Goal: Information Seeking & Learning: Learn about a topic

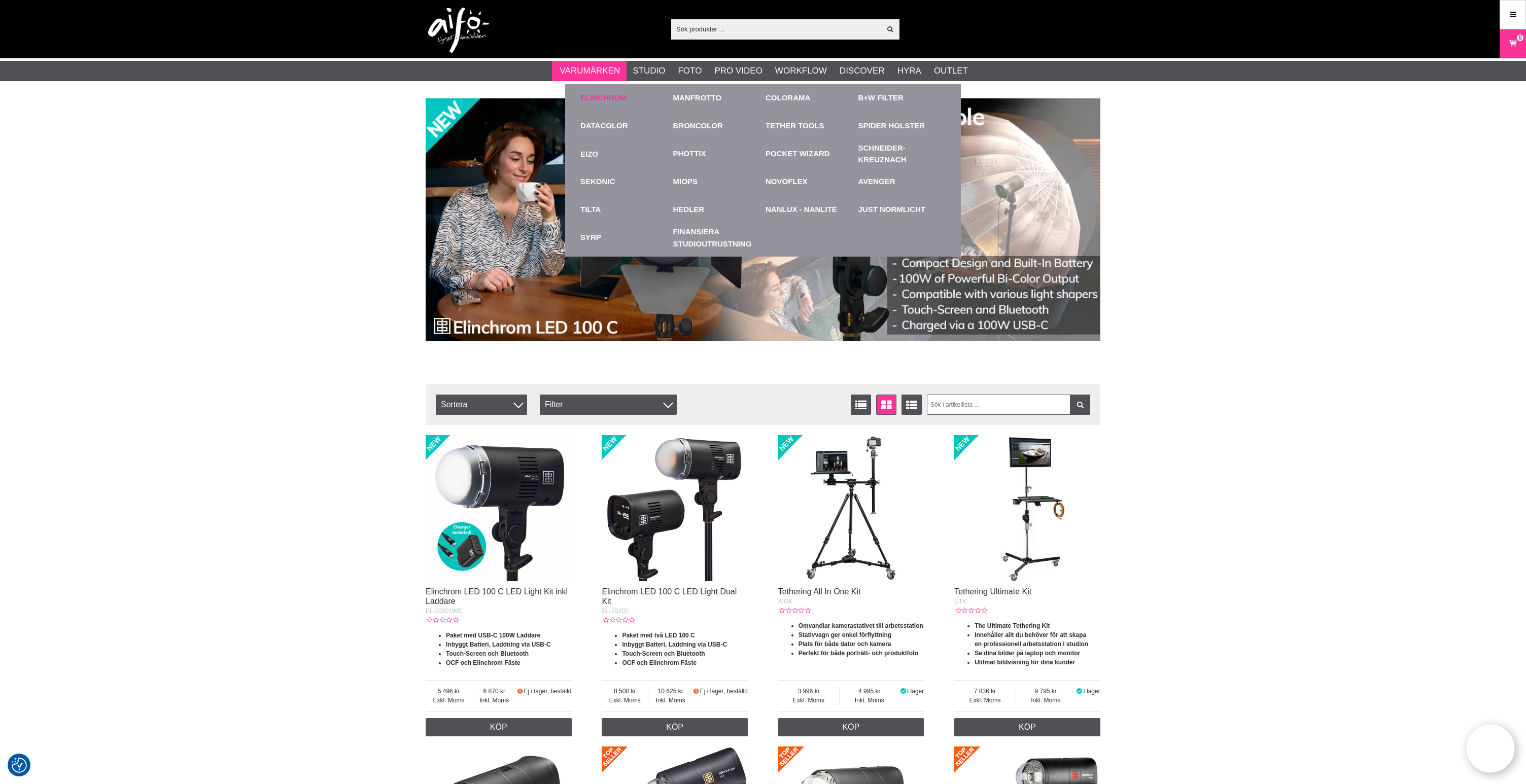
click at [617, 97] on link "Elinchrom" at bounding box center [604, 98] width 46 height 12
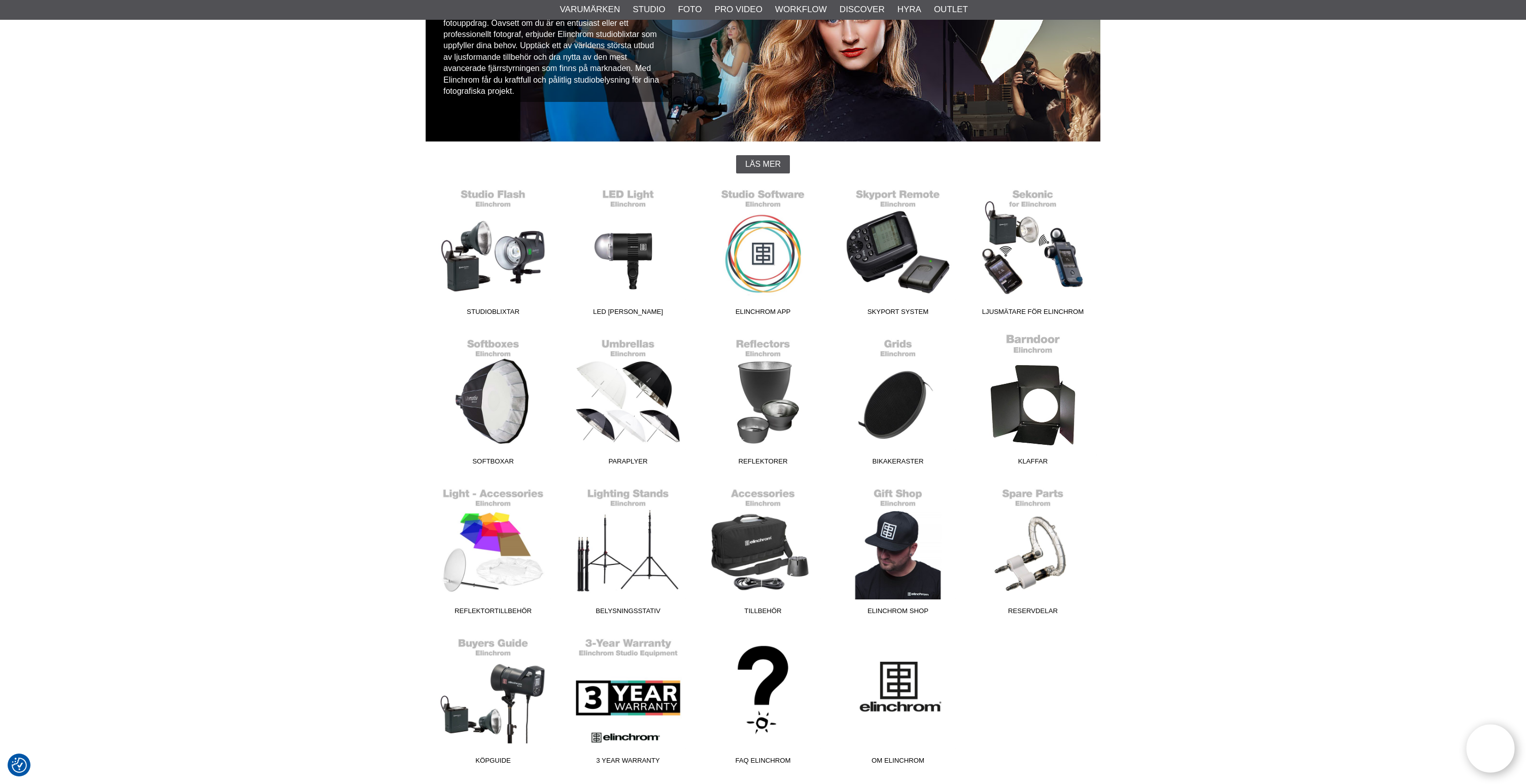
scroll to position [152, 0]
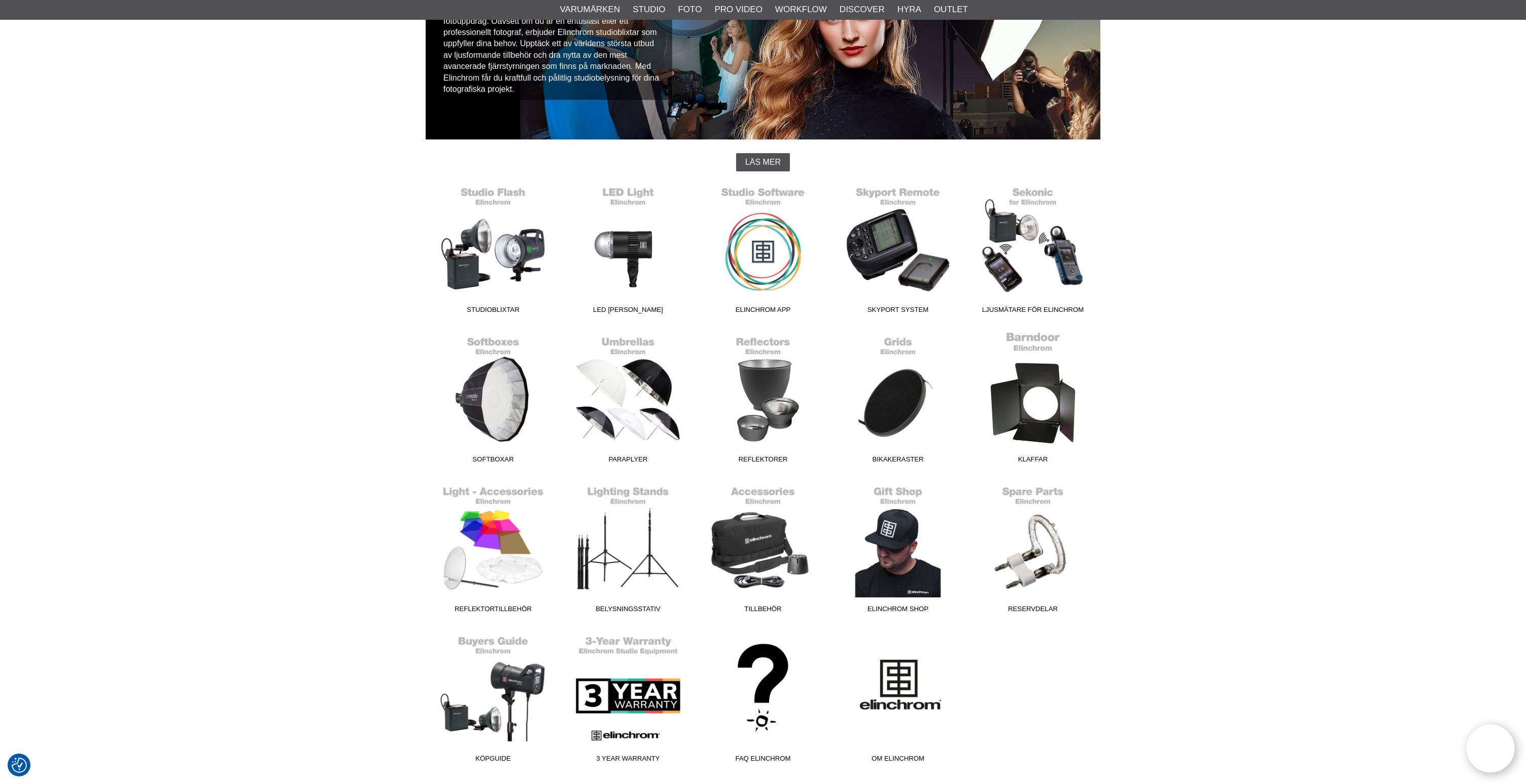
click at [1051, 417] on link "Klaffar" at bounding box center [1033, 399] width 135 height 137
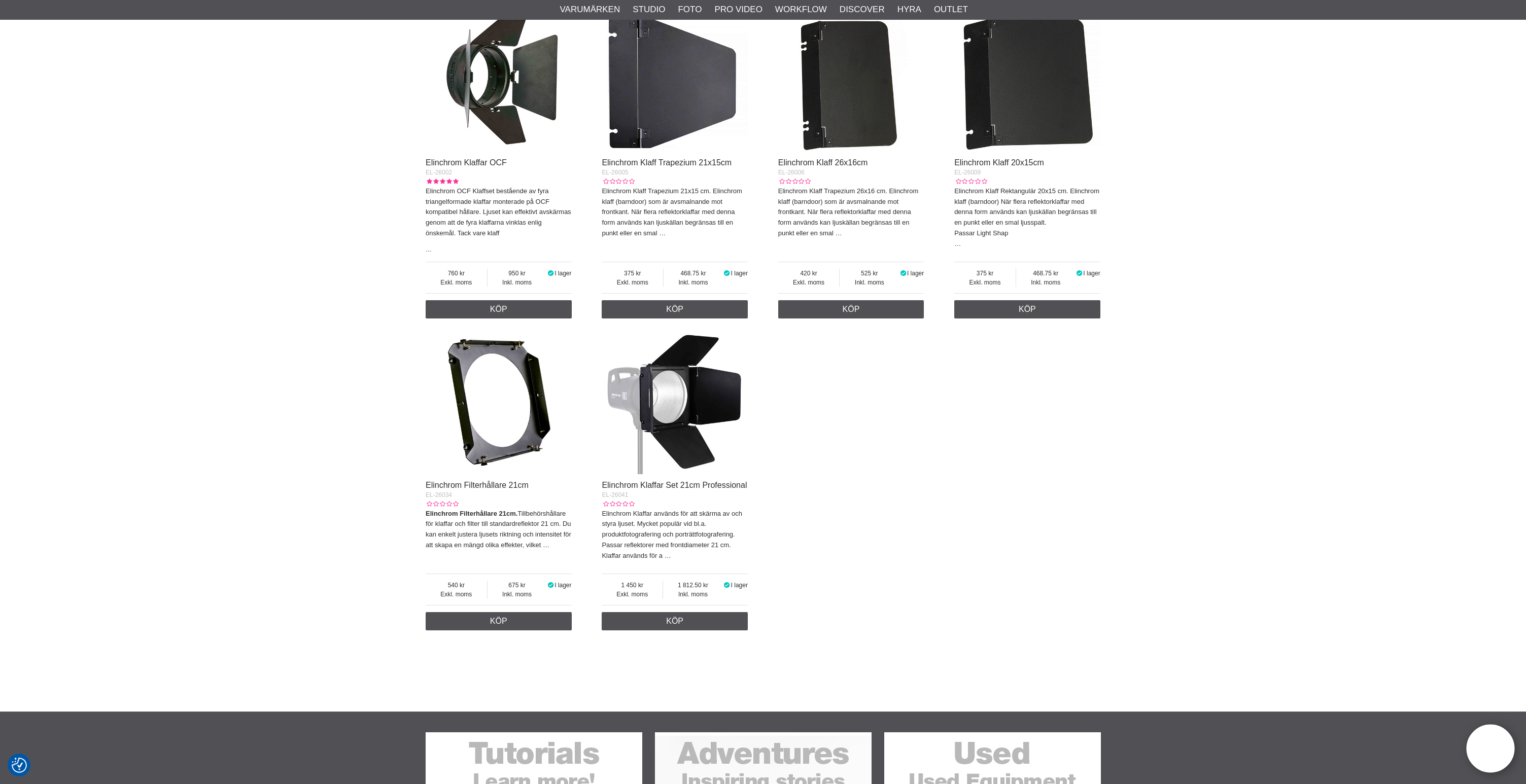
scroll to position [408, 0]
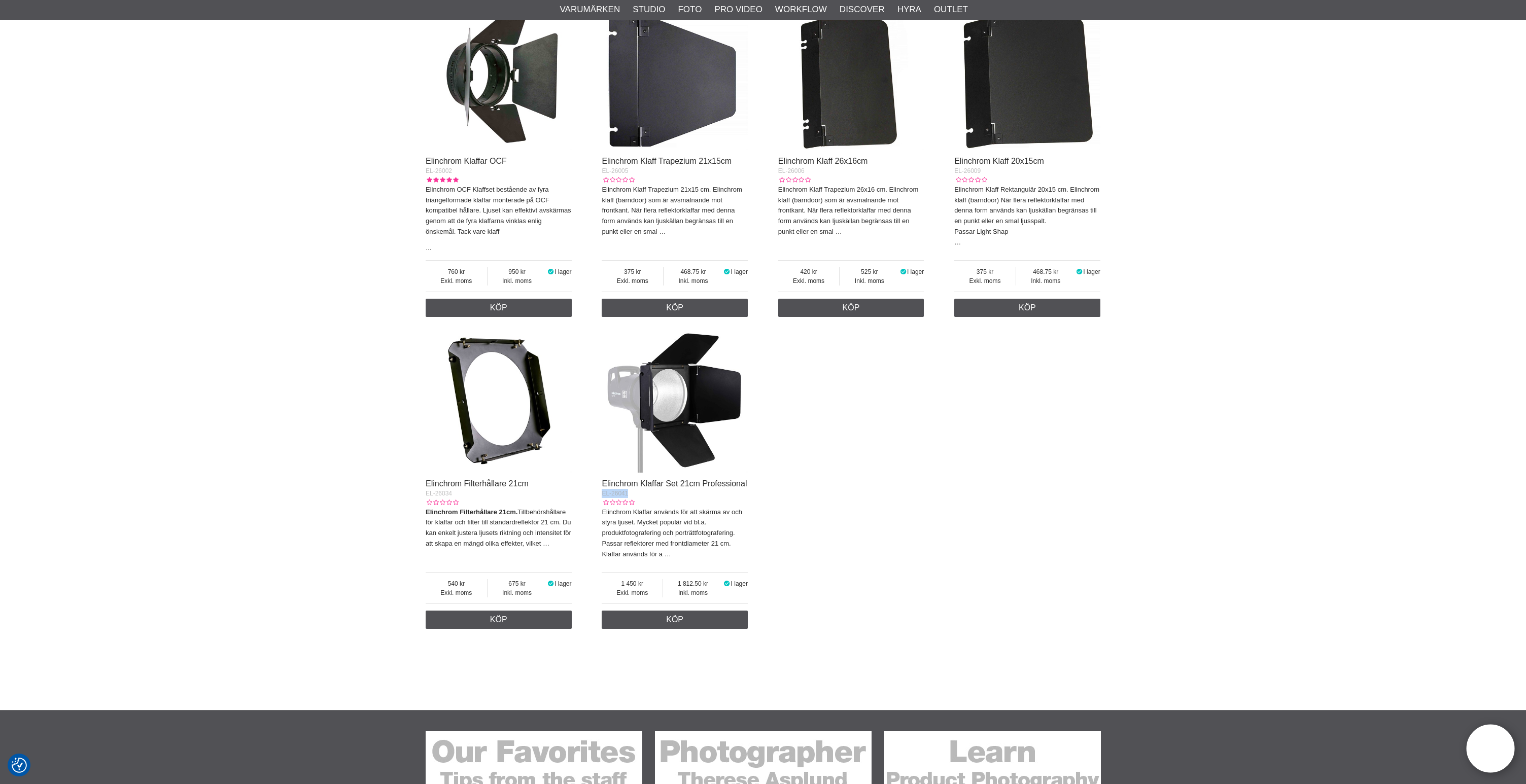
drag, startPoint x: 630, startPoint y: 516, endPoint x: 599, endPoint y: 518, distance: 31.1
click at [598, 517] on div "Elinchrom Klaffar OCF EL-26002 Elinchrom OCF Klaffset bestående av fyra triange…" at bounding box center [763, 316] width 675 height 634
copy span "EL-26041"
click at [681, 419] on img at bounding box center [675, 400] width 146 height 146
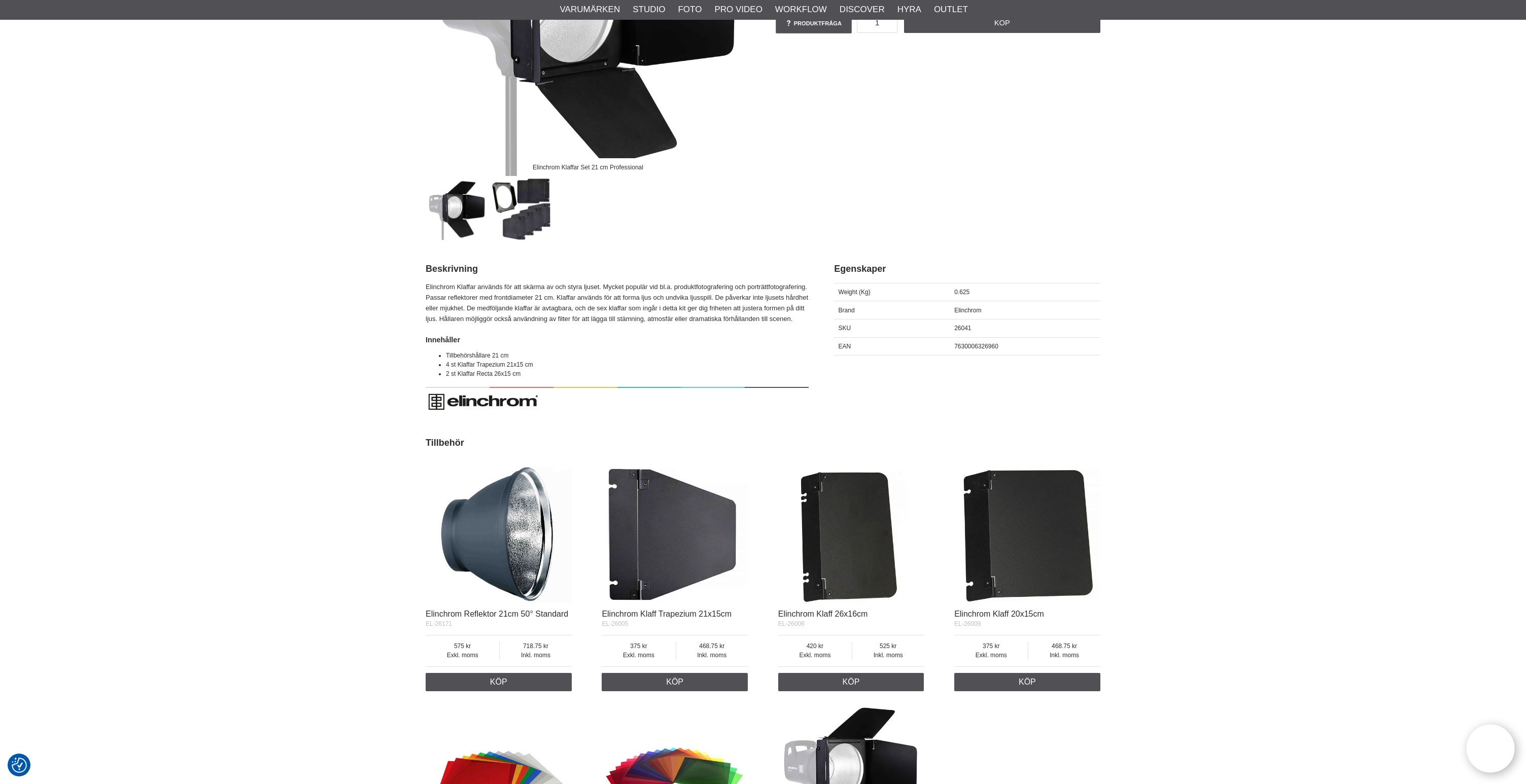
scroll to position [281, 0]
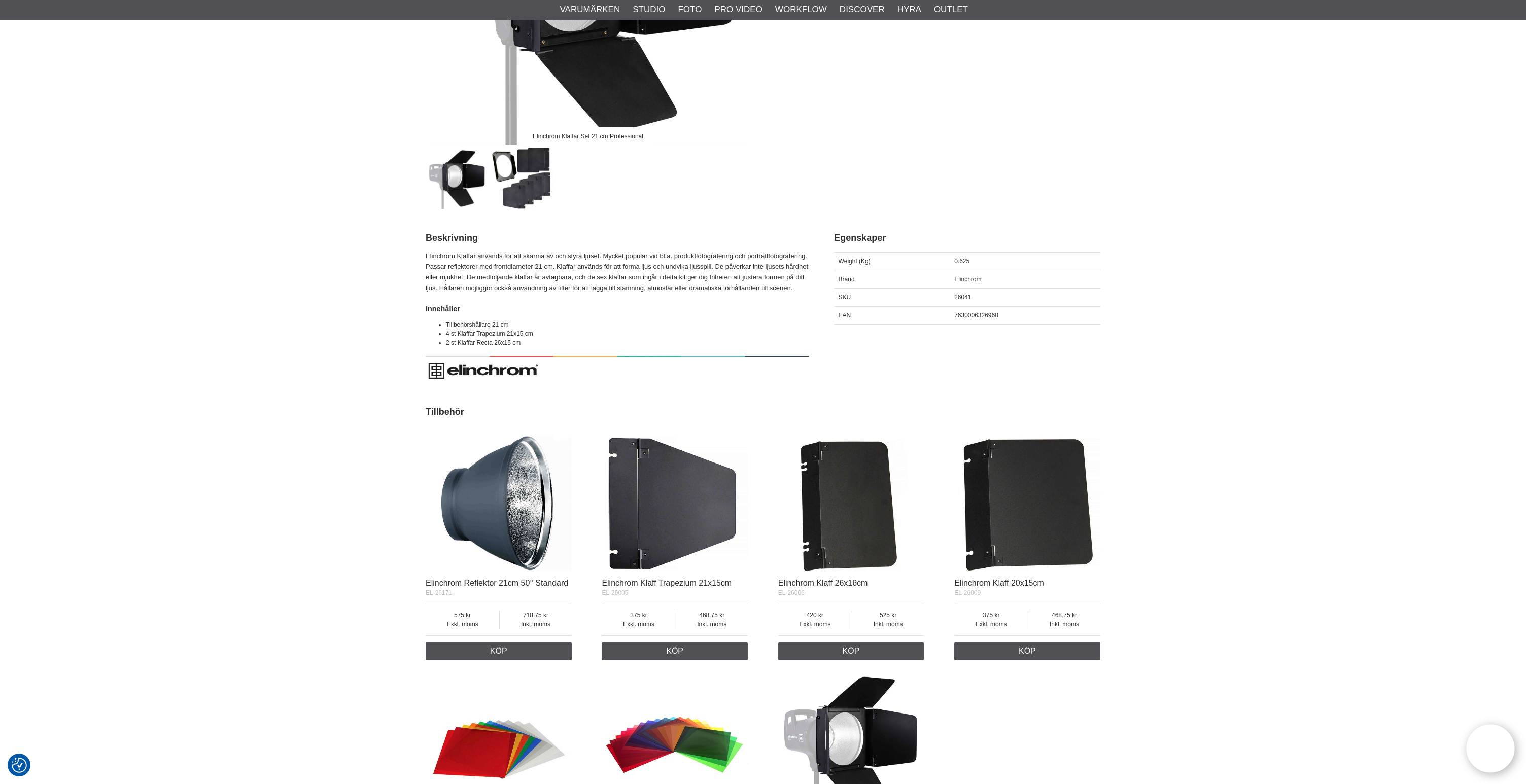
click at [533, 480] on img at bounding box center [499, 499] width 146 height 146
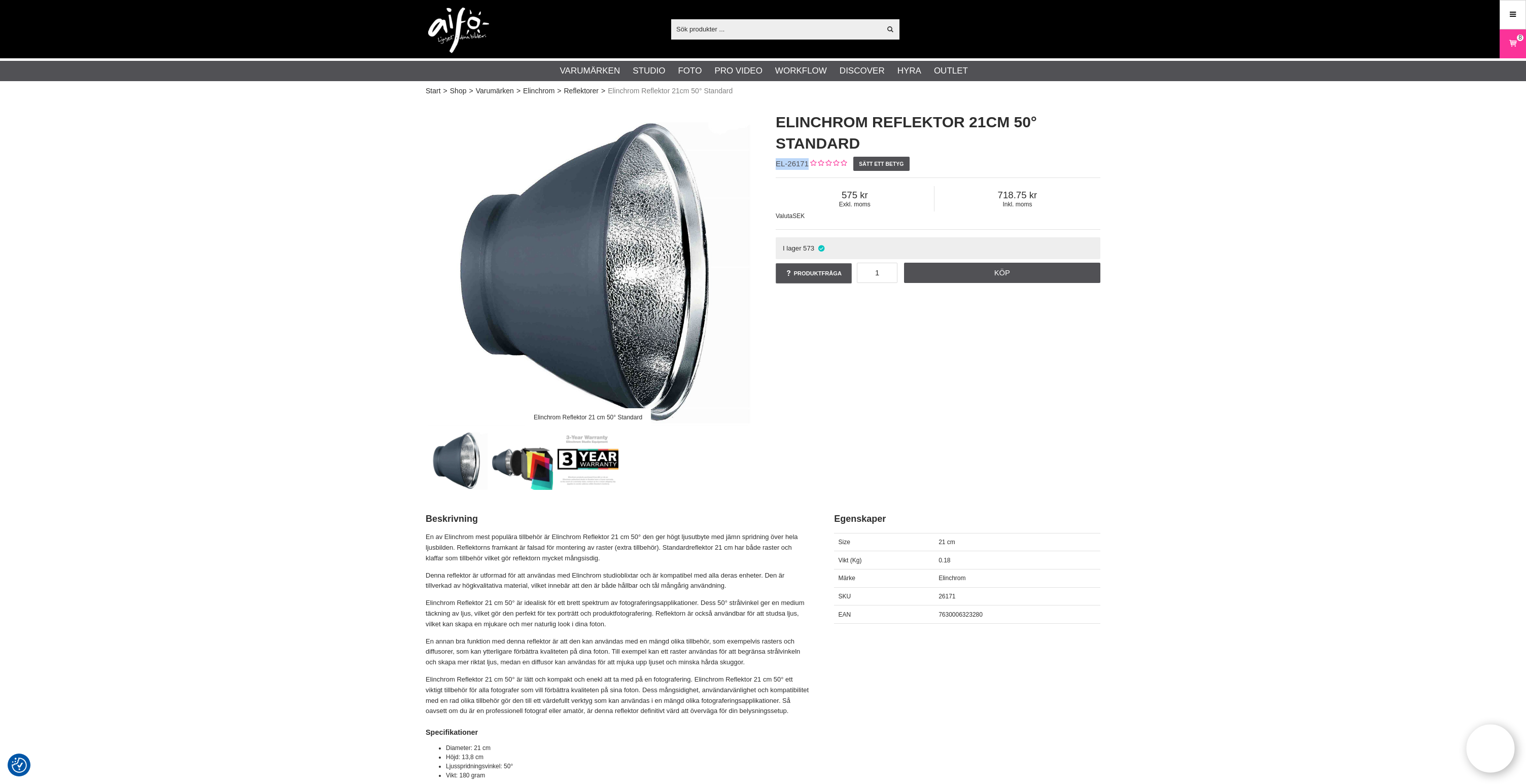
drag, startPoint x: 807, startPoint y: 163, endPoint x: 767, endPoint y: 164, distance: 40.0
click at [773, 164] on div "Elinchrom Reflektor 21cm 50° Standard EL-26171 Sätt ett betyg Exkl. moms 575 In…" at bounding box center [938, 198] width 350 height 194
copy span "EL-26171"
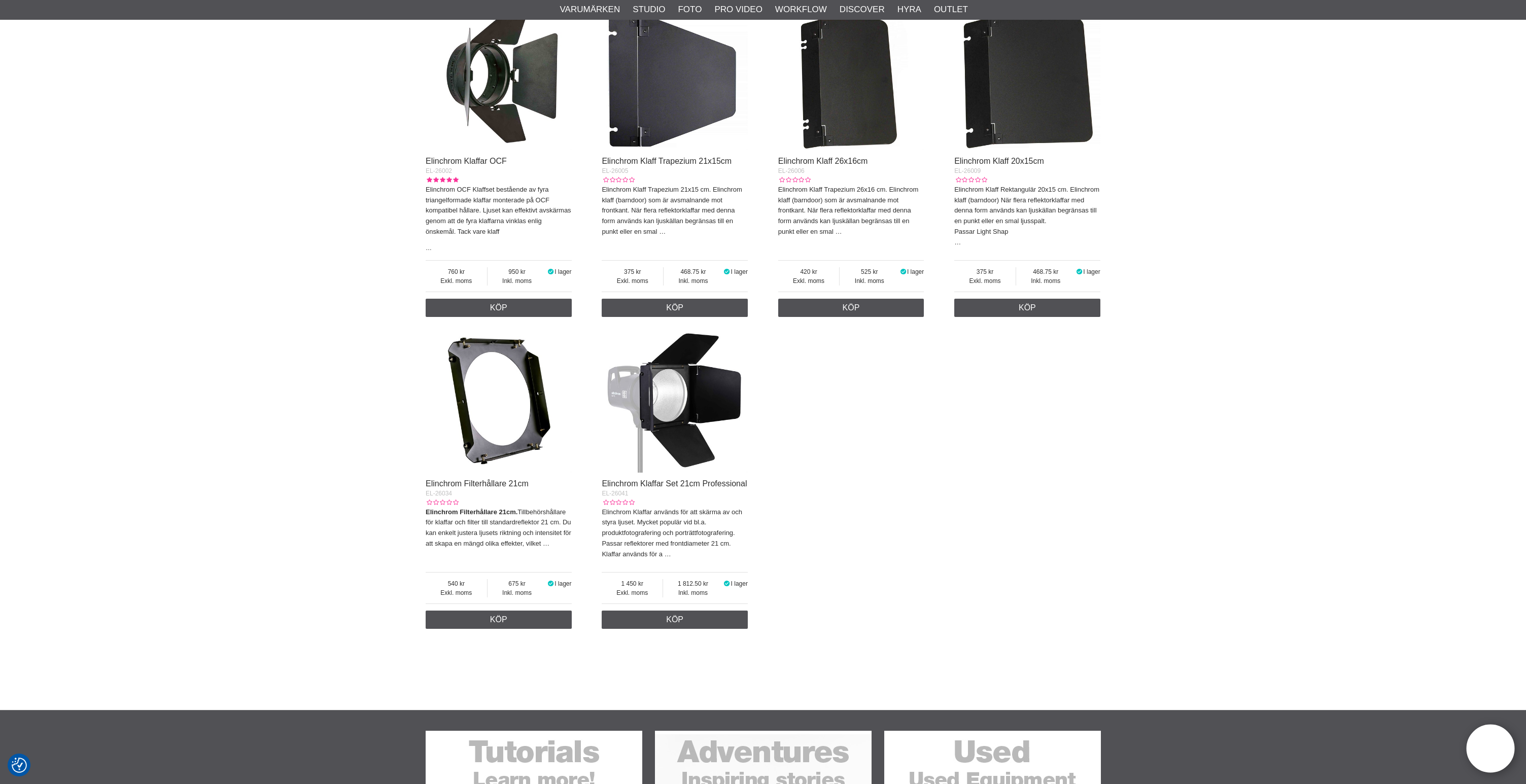
scroll to position [531, 0]
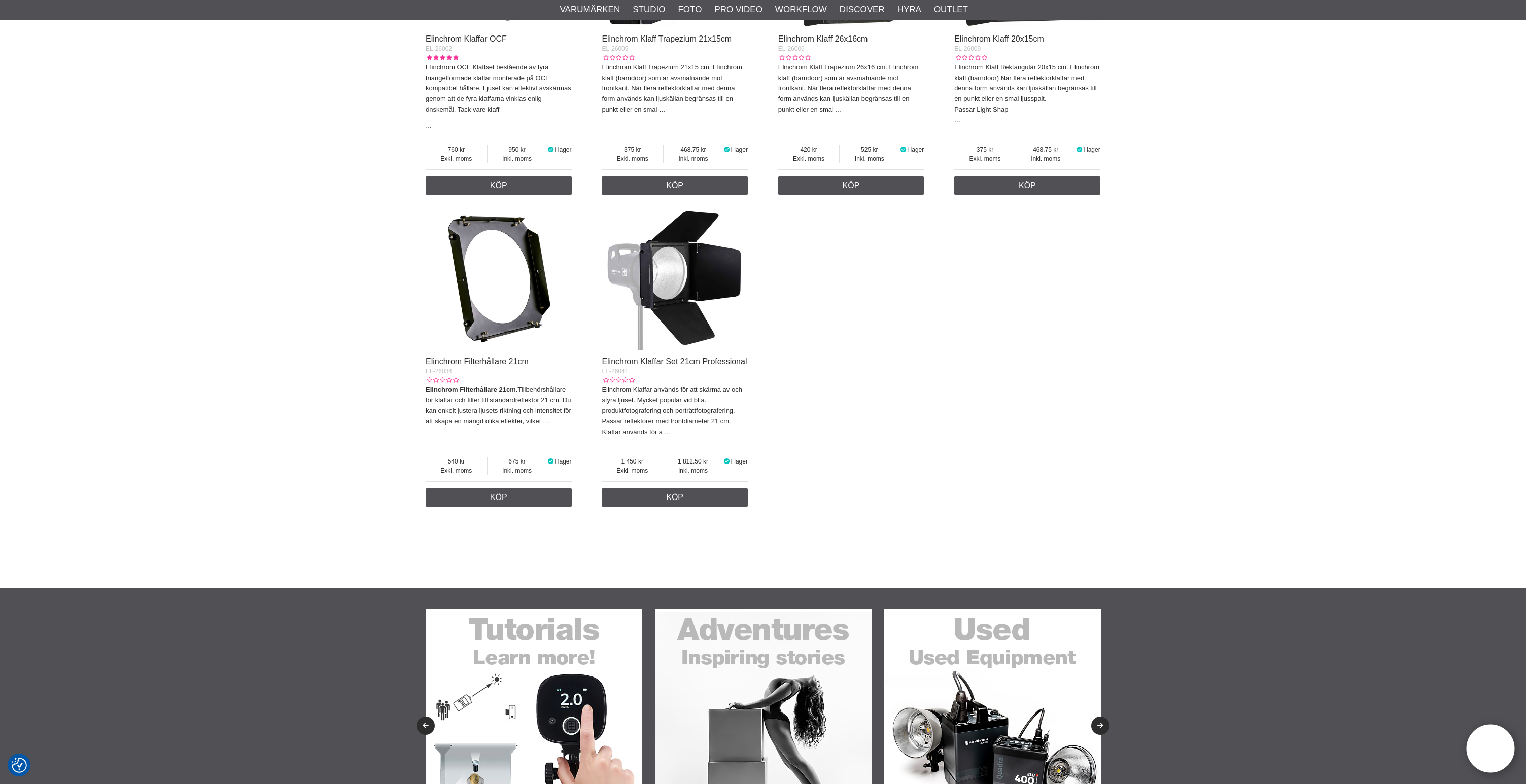
click at [488, 291] on img at bounding box center [499, 278] width 146 height 146
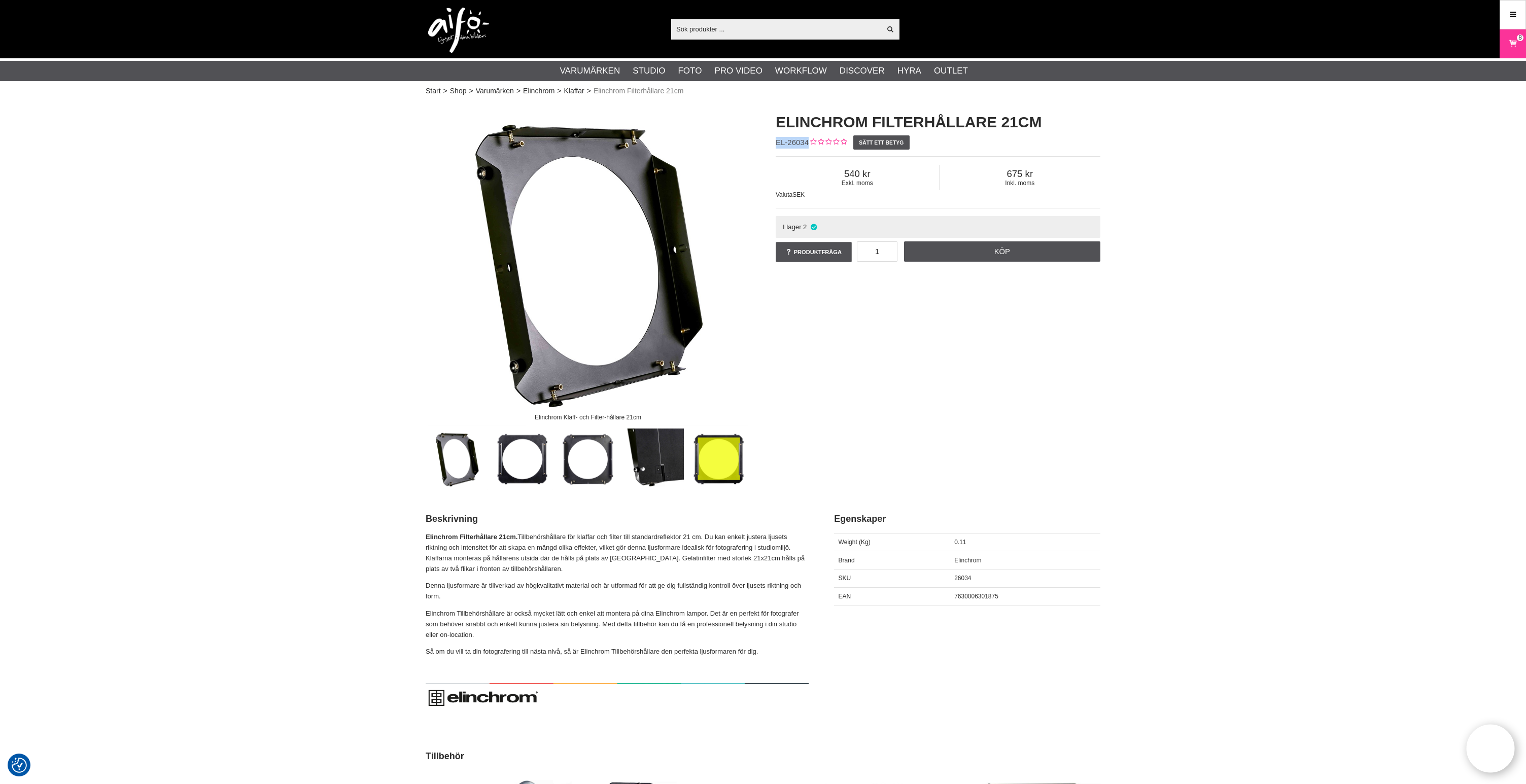
drag, startPoint x: 807, startPoint y: 142, endPoint x: 770, endPoint y: 142, distance: 37.0
click at [769, 140] on div "Elinchrom Filterhållare 21cm EL-26034 Sätt ett betyg Exkl. moms 540 Inkl. moms …" at bounding box center [938, 188] width 350 height 173
copy span "EL-26034"
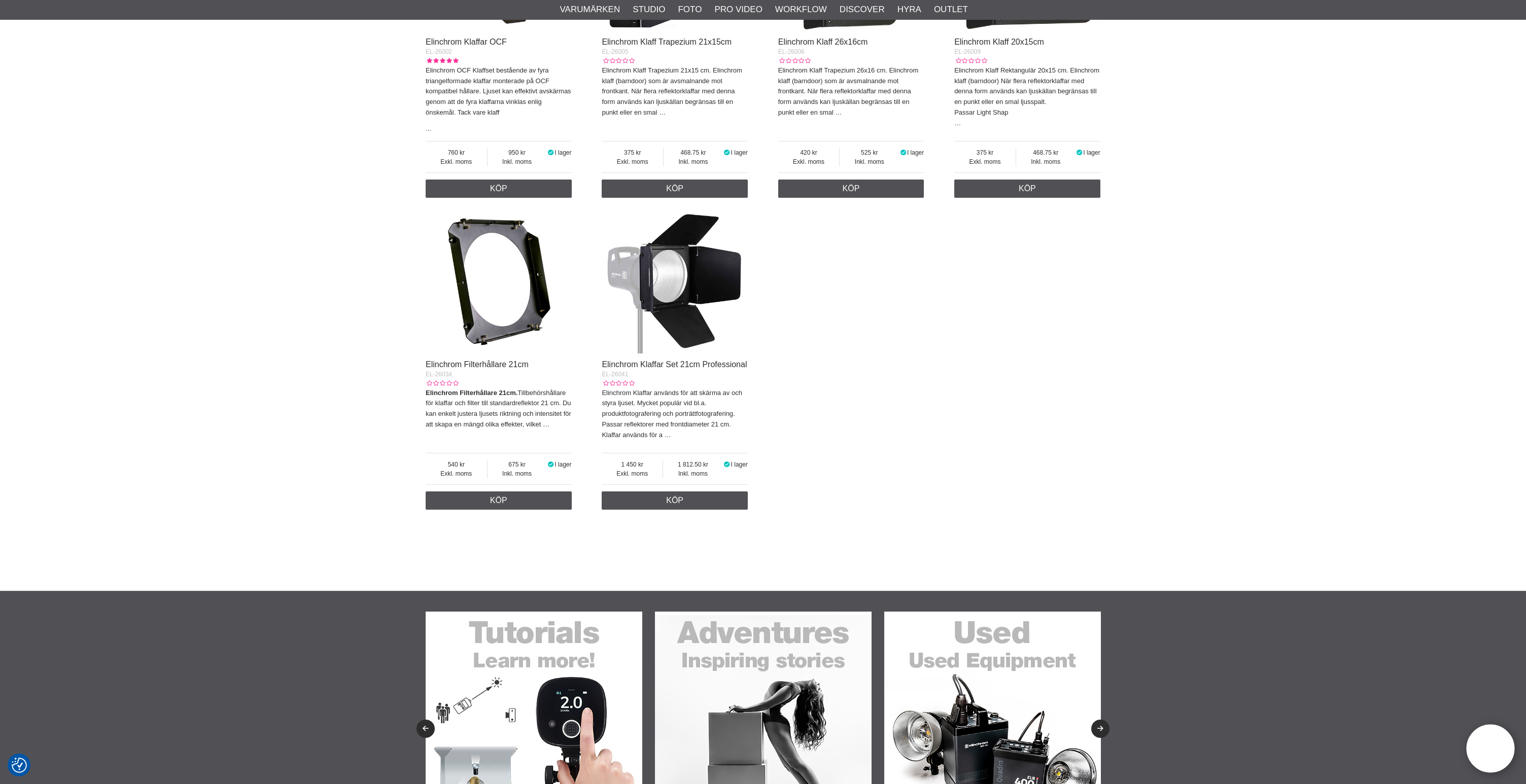
scroll to position [527, 0]
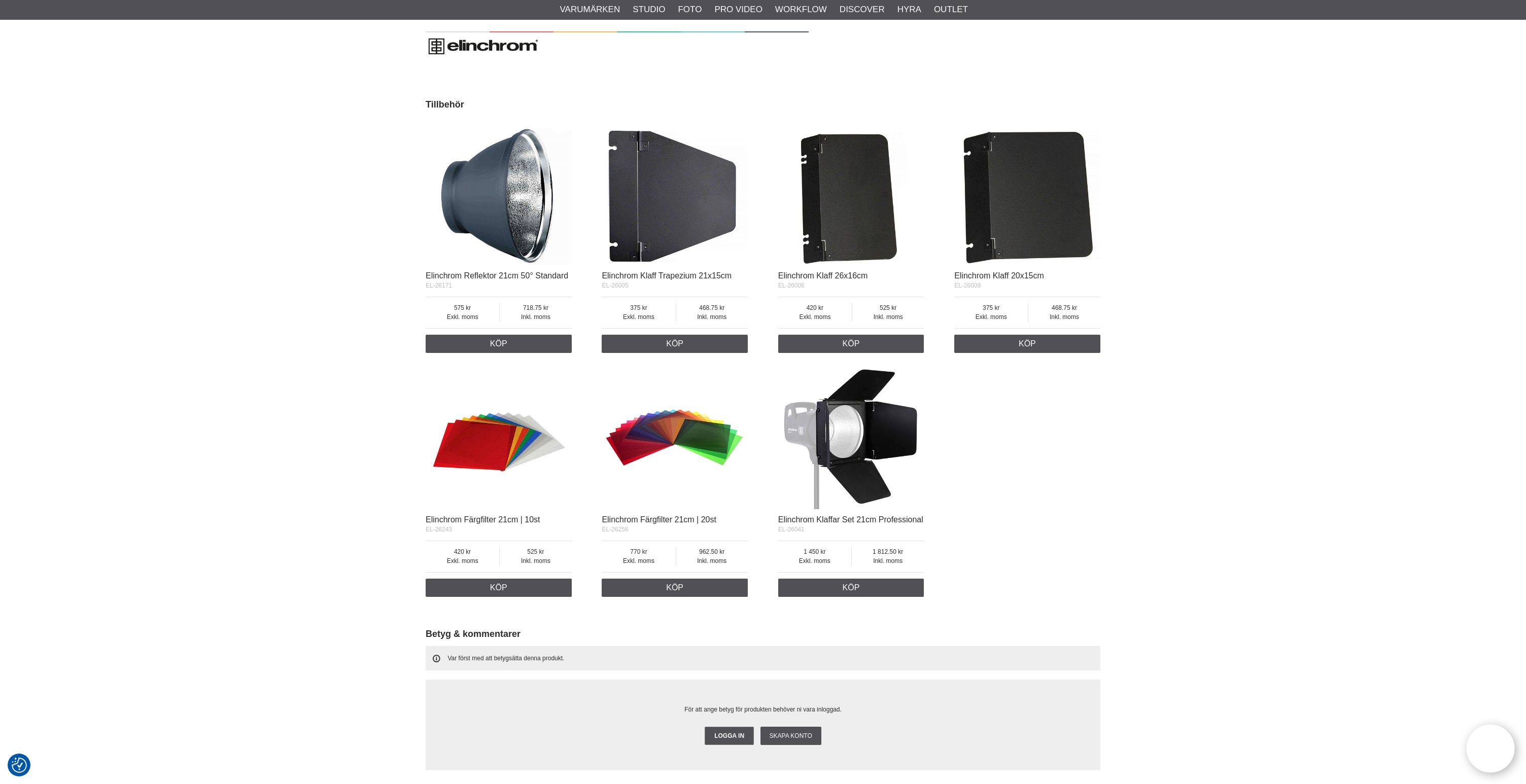
scroll to position [655, 0]
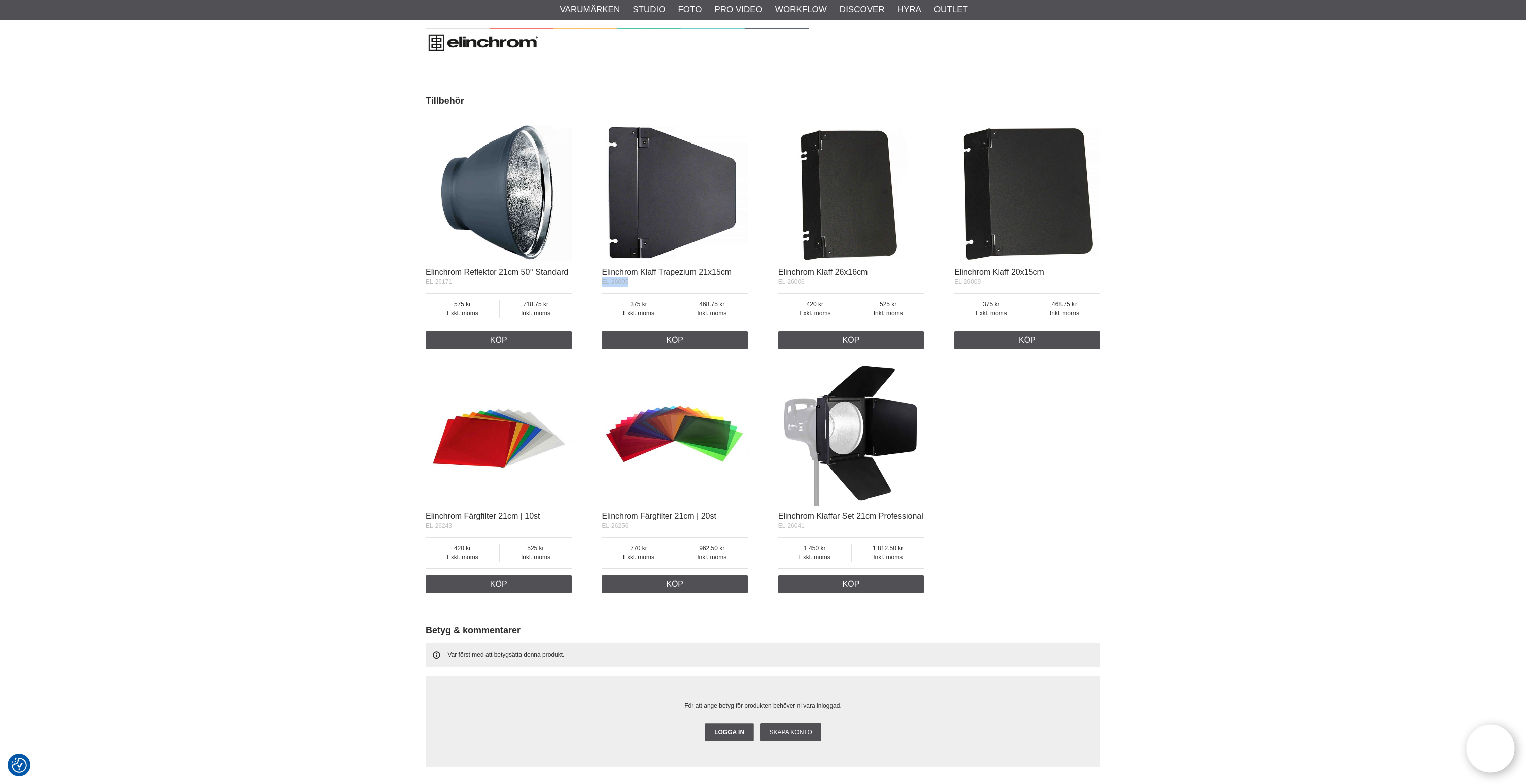
drag, startPoint x: 630, startPoint y: 282, endPoint x: 599, endPoint y: 281, distance: 31.0
click at [599, 281] on div "Elinchrom Reflektor 21cm 50° Standard EL-26171 Exkl. moms 575 Inkl. moms 718.75…" at bounding box center [763, 355] width 675 height 488
copy span "EL-26005"
drag, startPoint x: 802, startPoint y: 281, endPoint x: 768, endPoint y: 282, distance: 34.0
click at [768, 283] on div "Elinchrom Reflektor 21cm 50° Standard EL-26171 Exkl. moms 575 Inkl. moms 718.75…" at bounding box center [763, 355] width 675 height 488
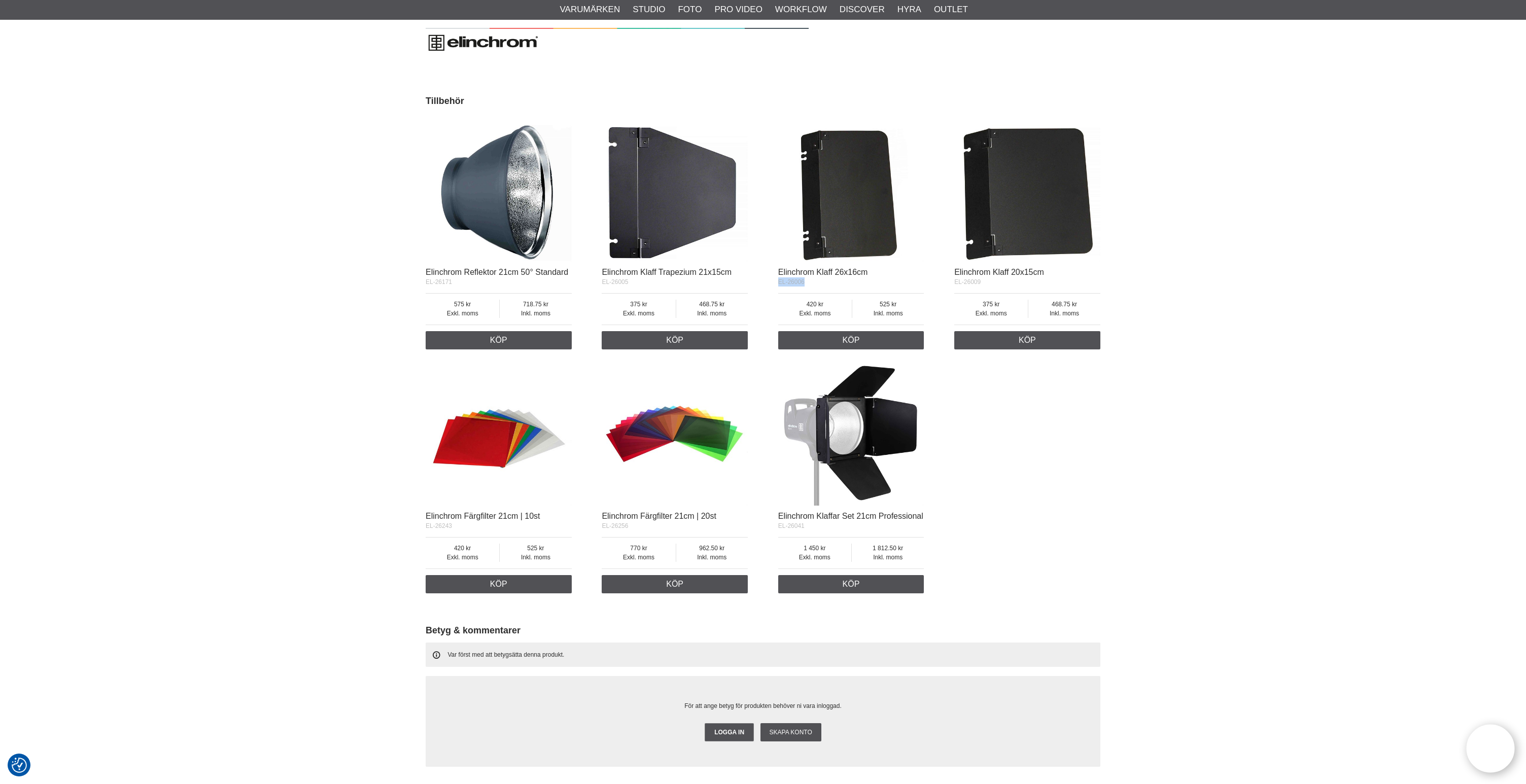
copy span "EL-26006"
drag, startPoint x: 983, startPoint y: 281, endPoint x: 932, endPoint y: 276, distance: 51.2
click at [942, 281] on div "Elinchrom Reflektor 21cm 50° Standard EL-26171 Exkl. moms 575 Inkl. moms 718.75…" at bounding box center [763, 355] width 675 height 488
copy span "EL-26009"
